Goal: Task Accomplishment & Management: Use online tool/utility

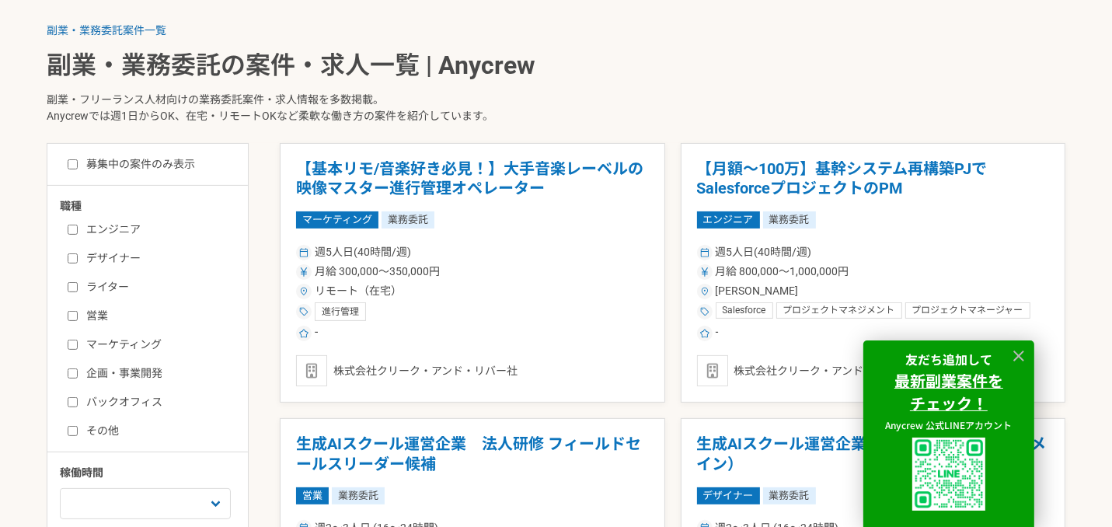
scroll to position [389, 0]
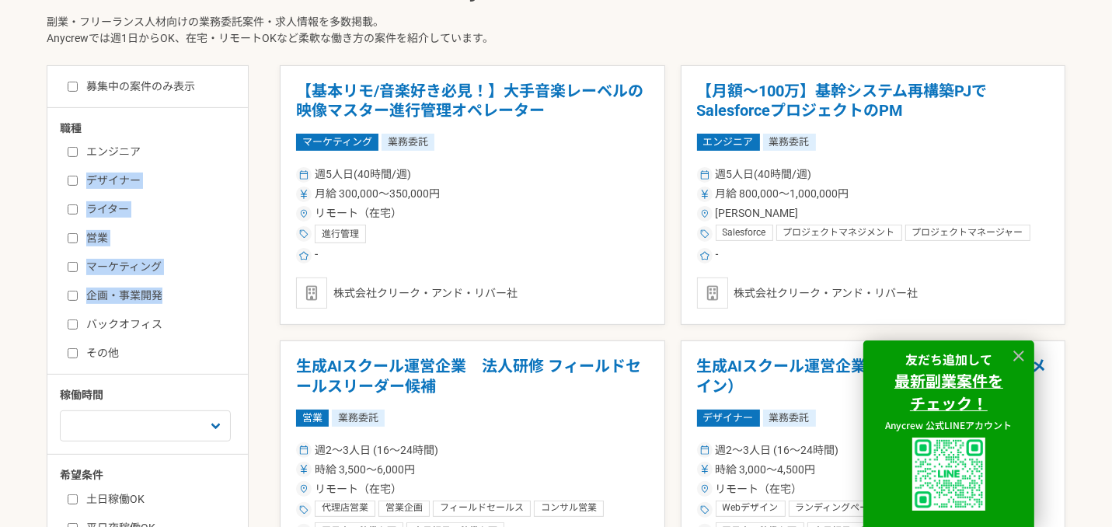
drag, startPoint x: 172, startPoint y: 319, endPoint x: 86, endPoint y: 183, distance: 161.3
click at [83, 181] on div "エンジニア デザイナー ライター 営業 マーケティング 企画・事業開発 バックオフィス その他" at bounding box center [153, 250] width 186 height 222
drag, startPoint x: 171, startPoint y: 327, endPoint x: 113, endPoint y: 225, distance: 117.6
click at [112, 221] on div "エンジニア デザイナー ライター 営業 マーケティング 企画・事業開発 バックオフィス その他" at bounding box center [153, 250] width 186 height 222
drag, startPoint x: 182, startPoint y: 336, endPoint x: 90, endPoint y: 153, distance: 205.0
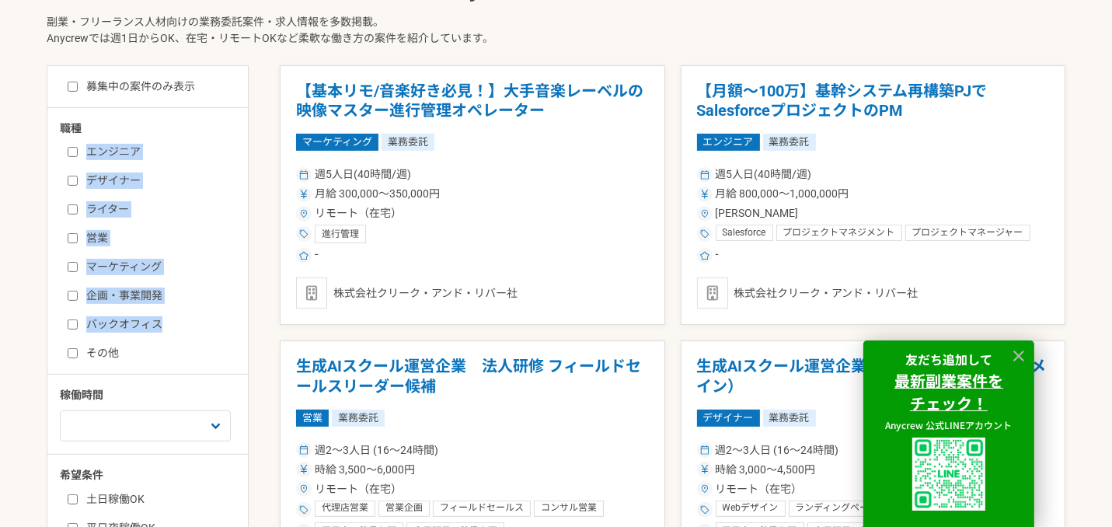
click at [90, 153] on div "エンジニア デザイナー ライター 営業 マーケティング 企画・事業開発 バックオフィス その他" at bounding box center [153, 250] width 186 height 222
copy div "エンジニア デザイナー ライター 営業 マーケティング 企画・事業開発 バックオフィス"
click at [72, 210] on input "ライター" at bounding box center [73, 209] width 10 height 10
checkbox input "true"
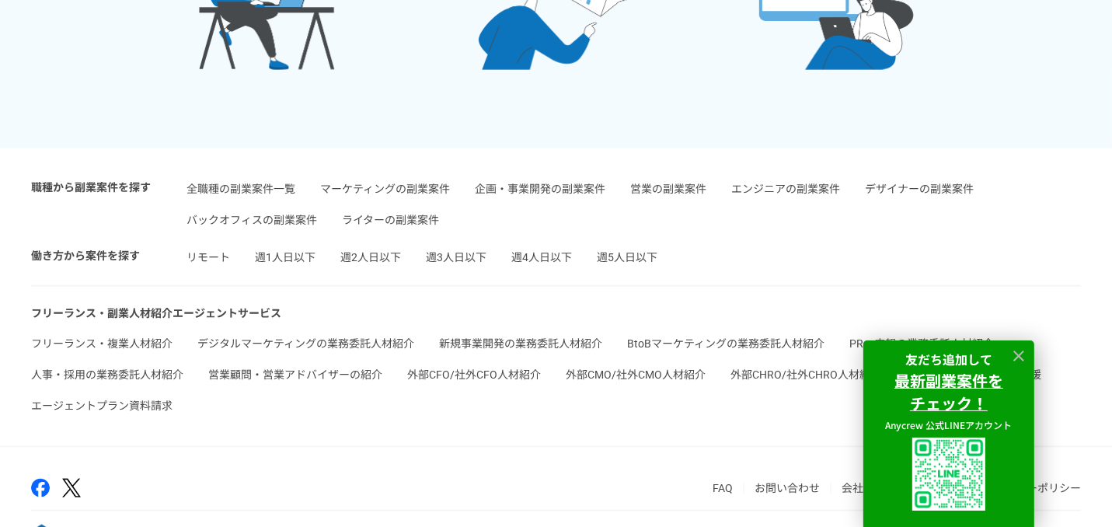
scroll to position [1760, 0]
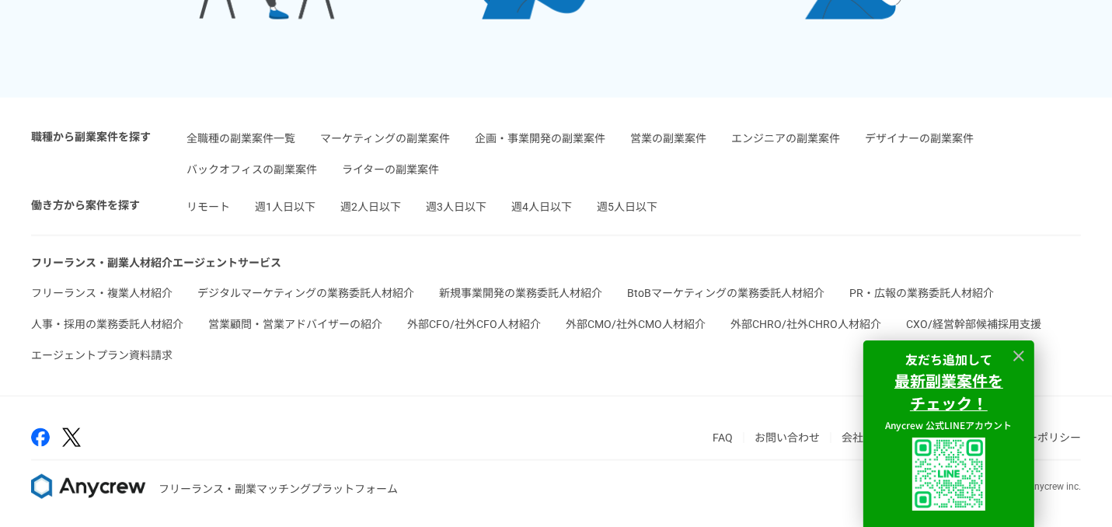
click at [436, 389] on article "職種から副業案件を探す 全職種の副業案件一覧 マーケティングの副業案件 企画・事業開発の副業案件 営業の副業案件 エンジニアの副業案件 デザイナーの副業案件 …" at bounding box center [556, 247] width 1112 height 298
click at [1022, 351] on icon at bounding box center [1018, 355] width 11 height 11
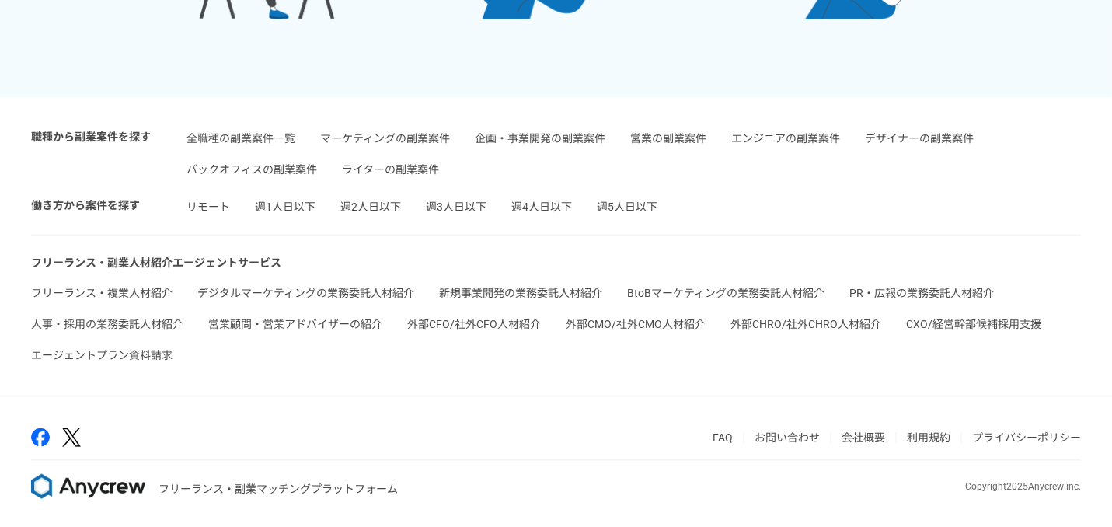
click at [860, 436] on link "会社概要" at bounding box center [864, 437] width 44 height 12
